Goal: Transaction & Acquisition: Purchase product/service

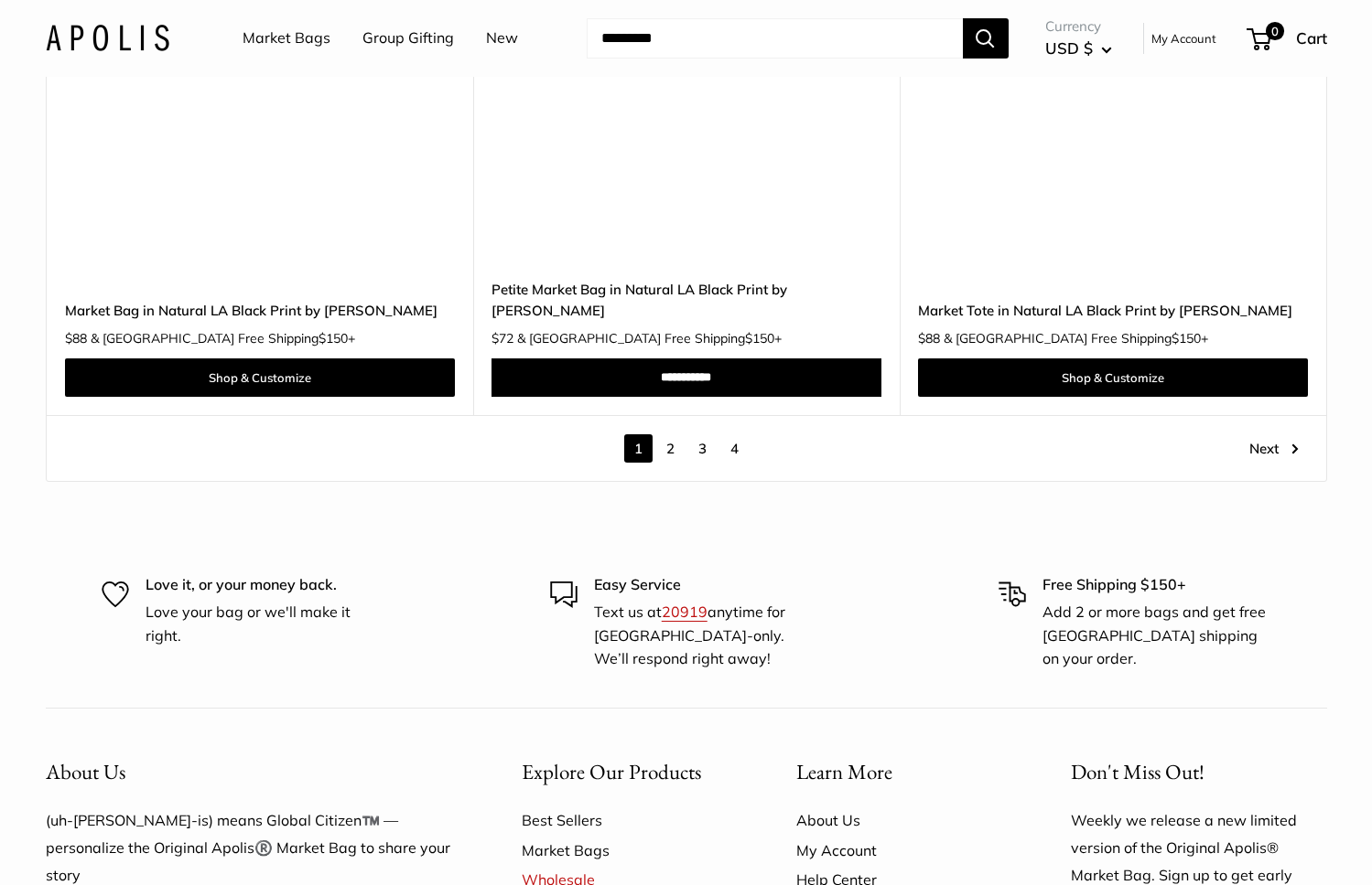
scroll to position [10531, 0]
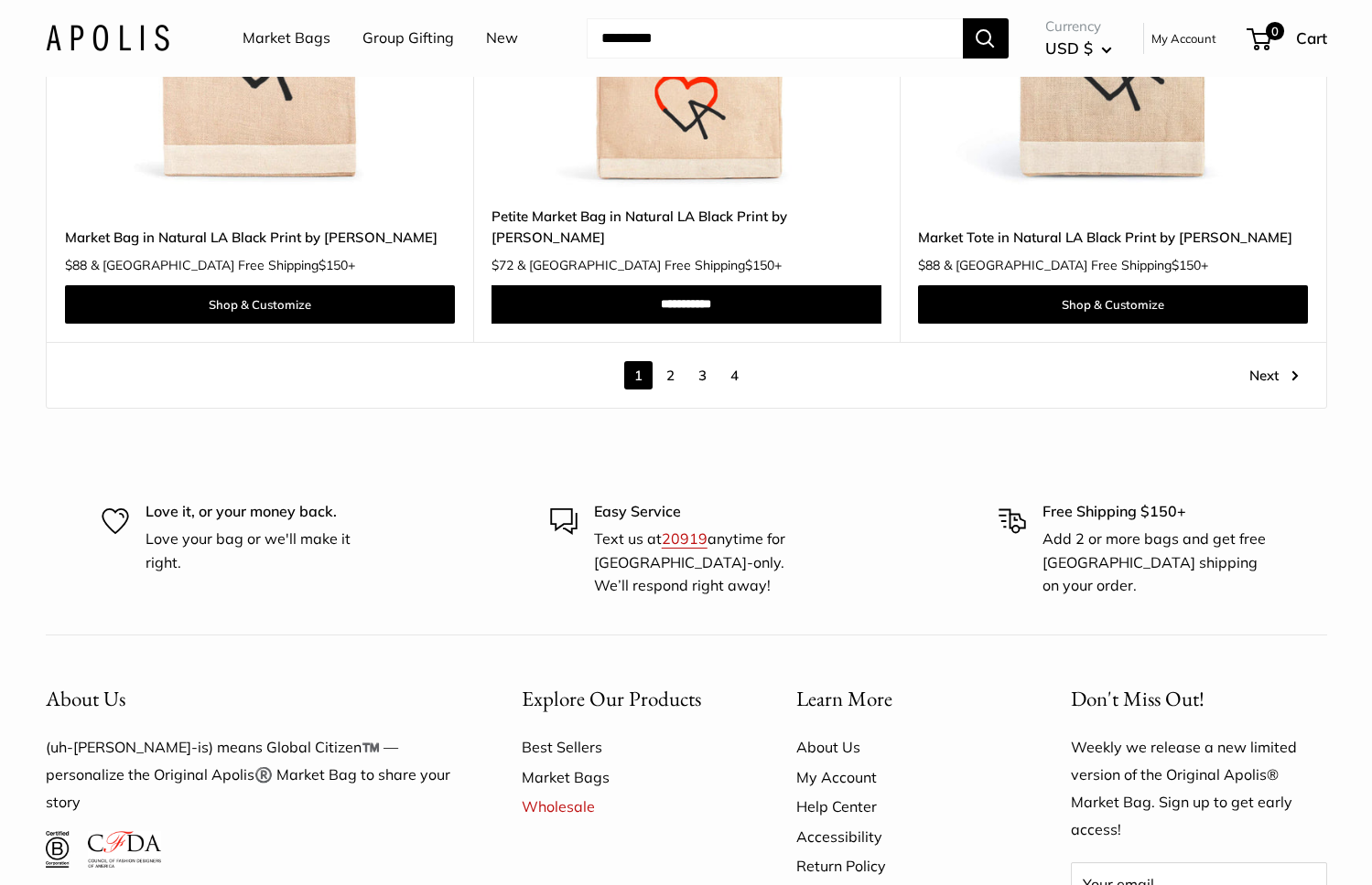
click at [669, 361] on link "2" at bounding box center [669, 375] width 28 height 28
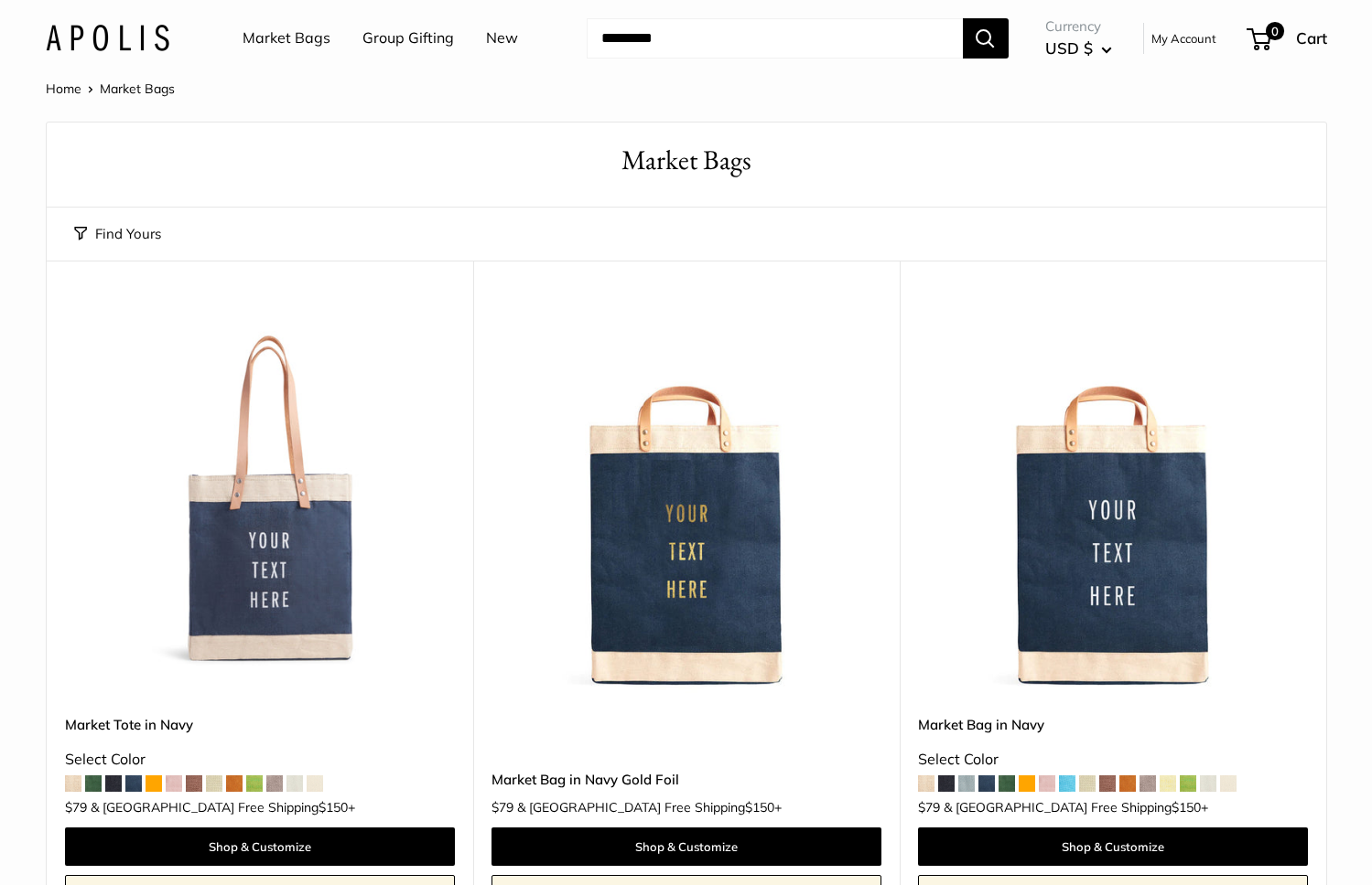
click at [401, 38] on link "Group Gifting" at bounding box center [408, 38] width 92 height 27
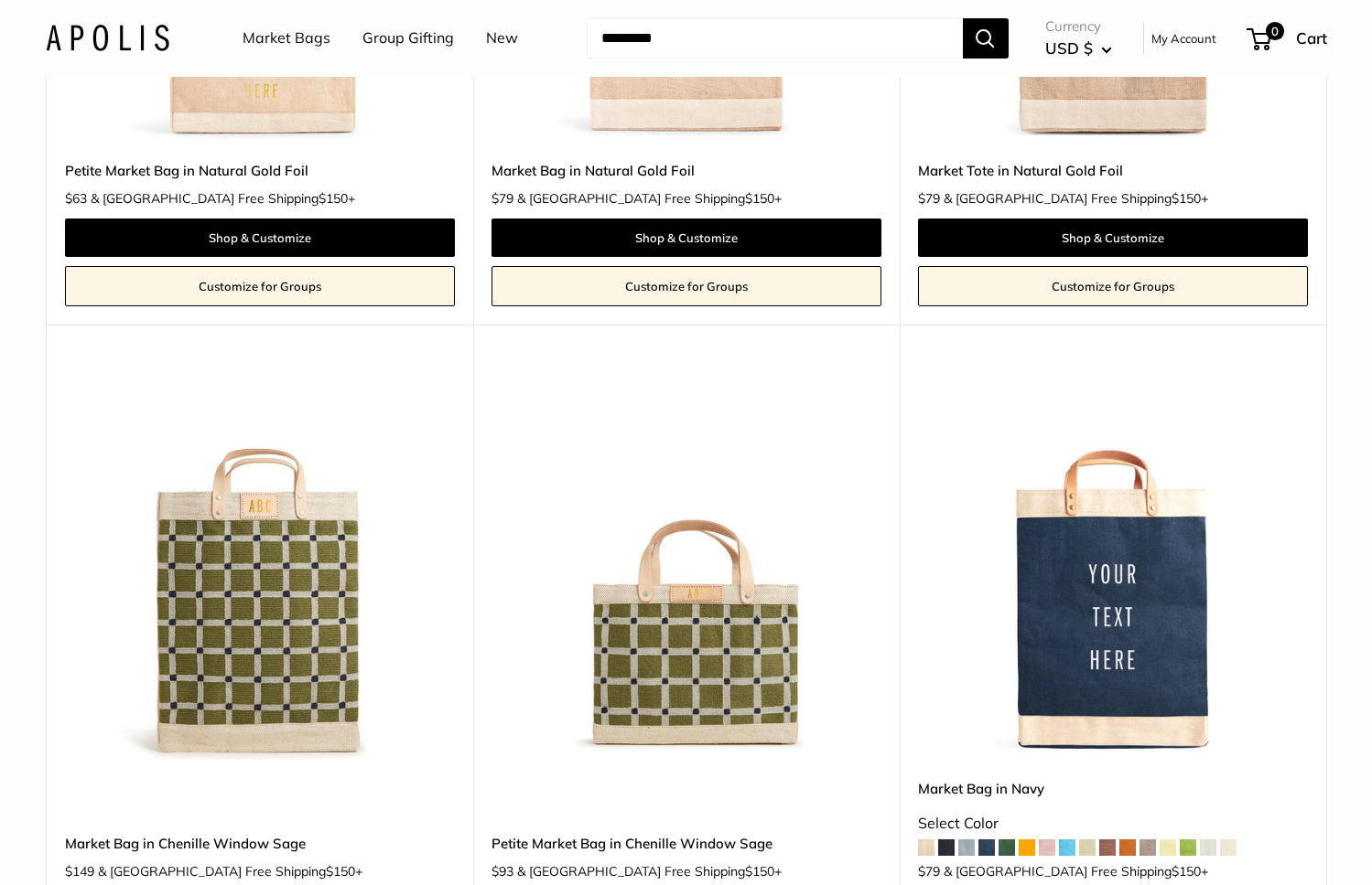
scroll to position [3351, 0]
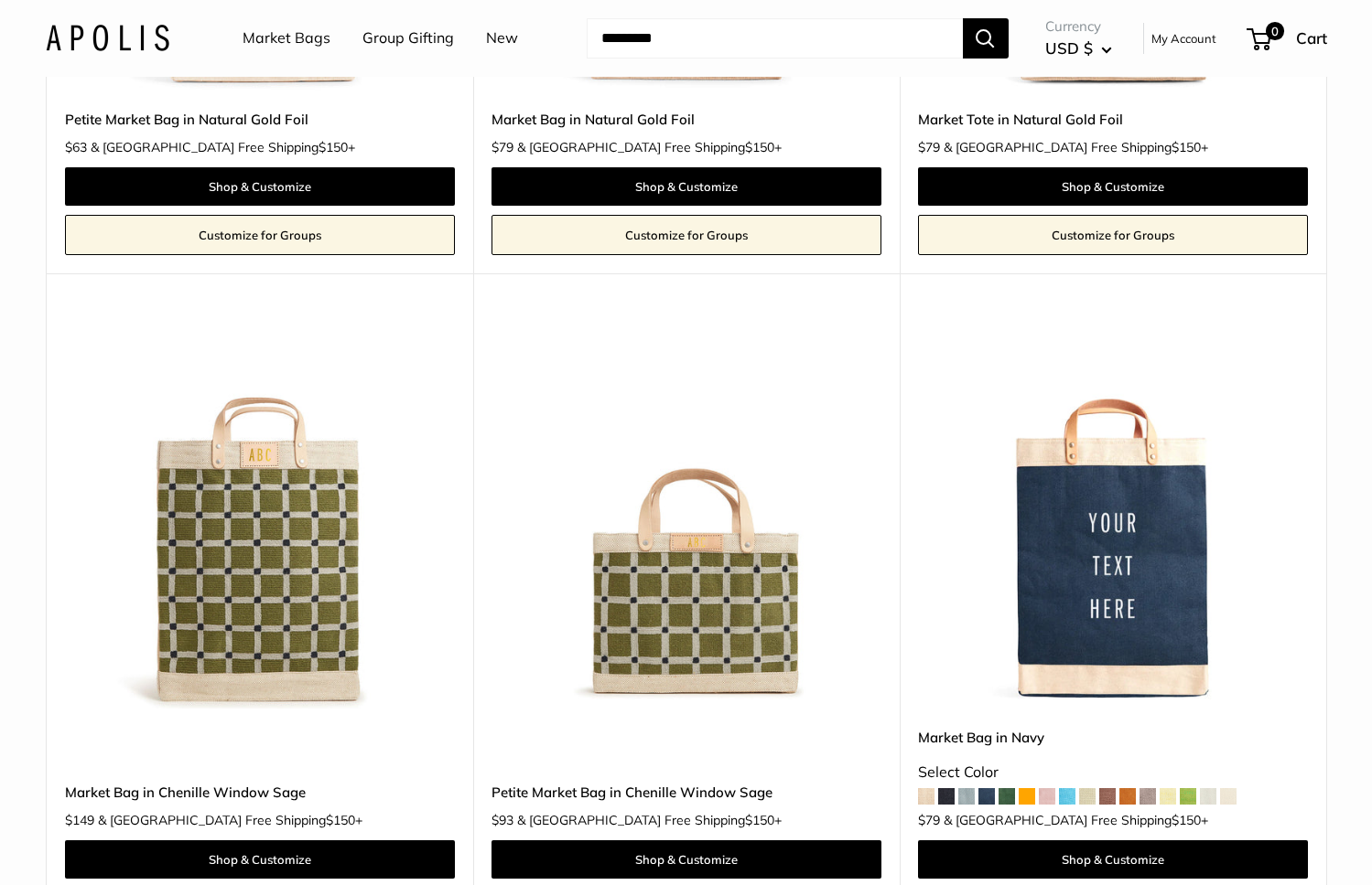
click at [0, 0] on img at bounding box center [0, 0] width 0 height 0
